Goal: Find specific page/section: Find specific page/section

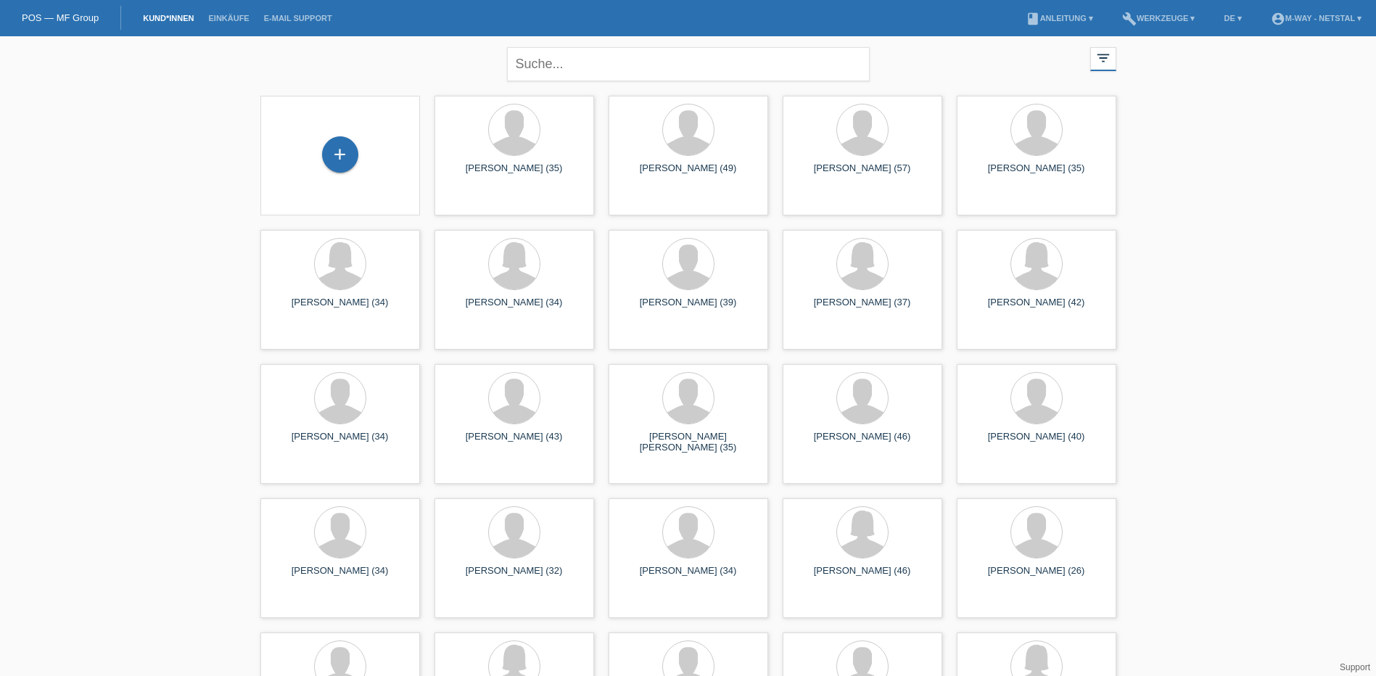
click at [549, 60] on input "text" at bounding box center [688, 64] width 363 height 34
type input "rohner"
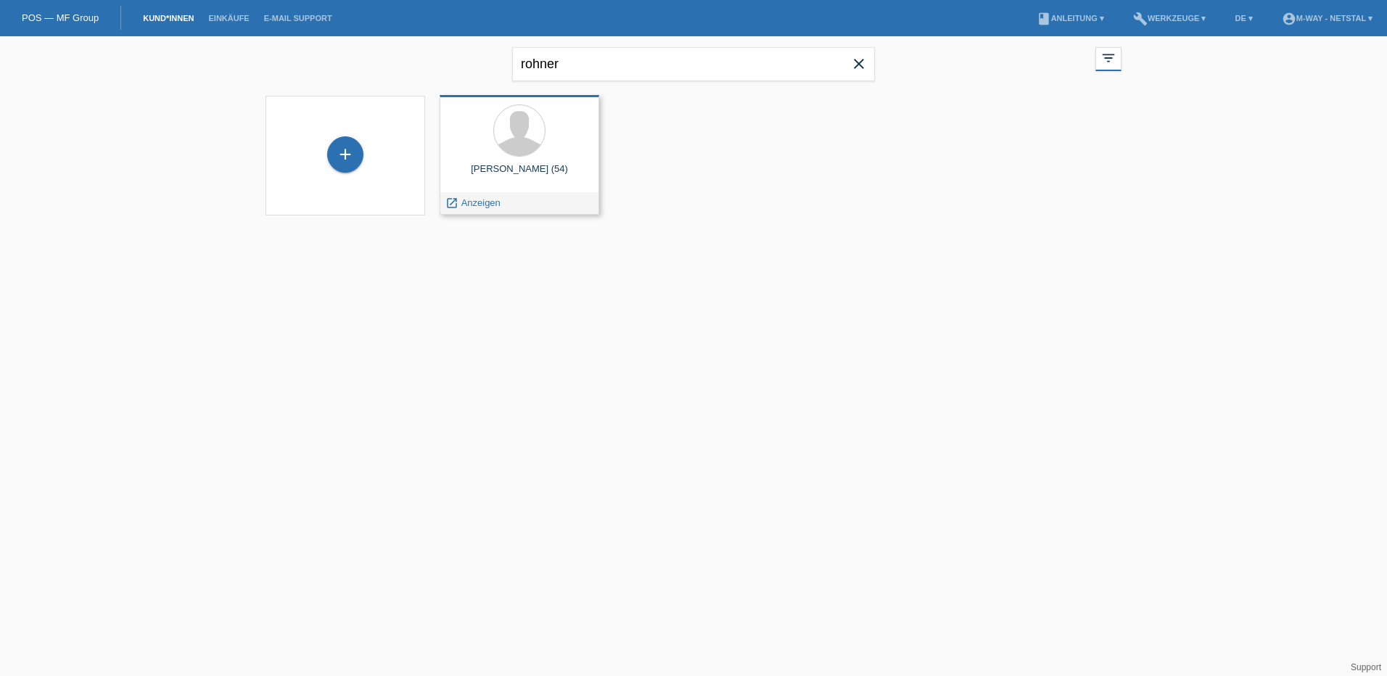
click at [540, 169] on div "[PERSON_NAME] (54)" at bounding box center [519, 174] width 136 height 23
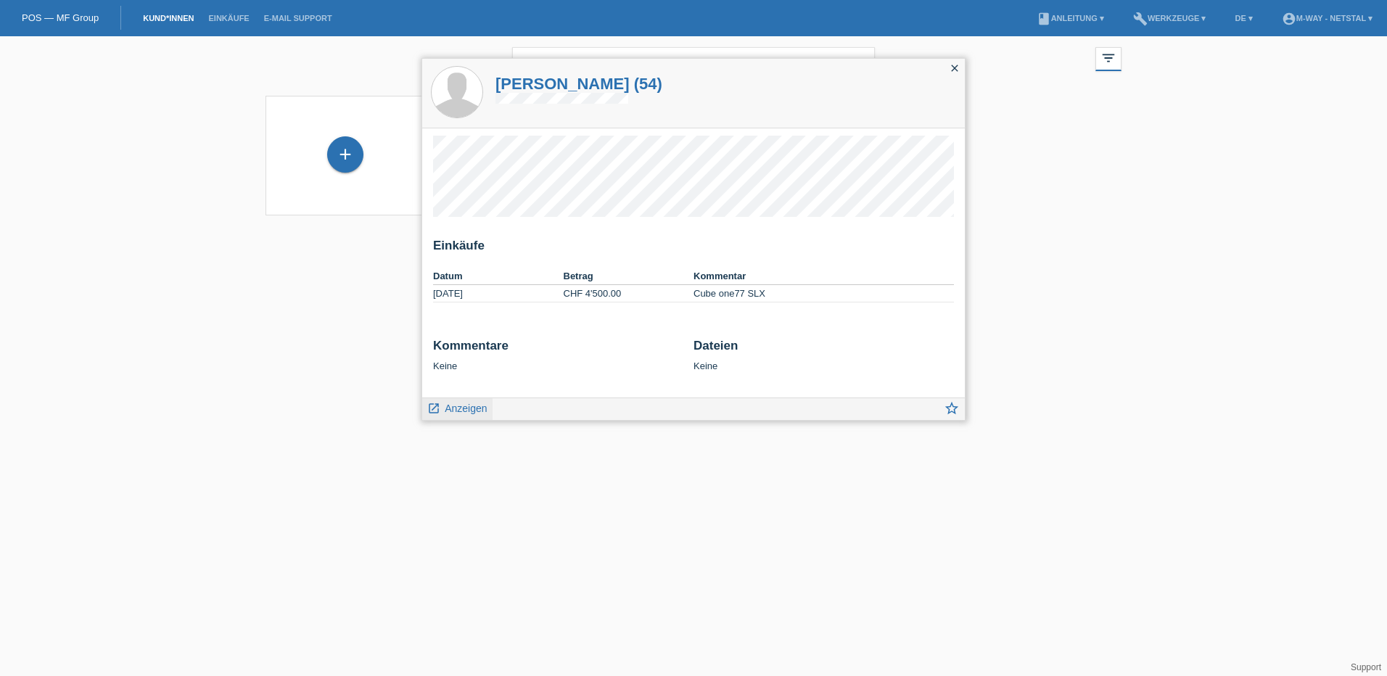
click at [454, 409] on span "Anzeigen" at bounding box center [466, 408] width 42 height 12
